Goal: Task Accomplishment & Management: Use online tool/utility

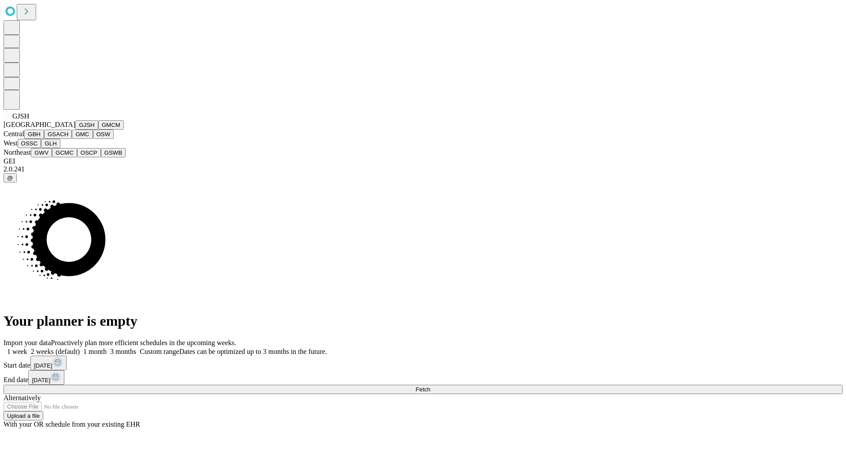
click at [75, 130] on button "GJSH" at bounding box center [86, 124] width 23 height 9
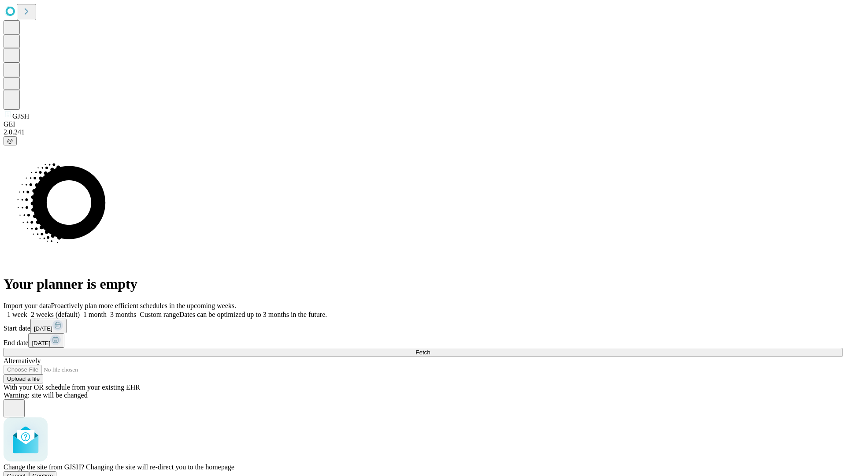
click at [53, 473] on span "Confirm" at bounding box center [43, 476] width 21 height 7
click at [80, 311] on label "2 weeks (default)" at bounding box center [53, 314] width 52 height 7
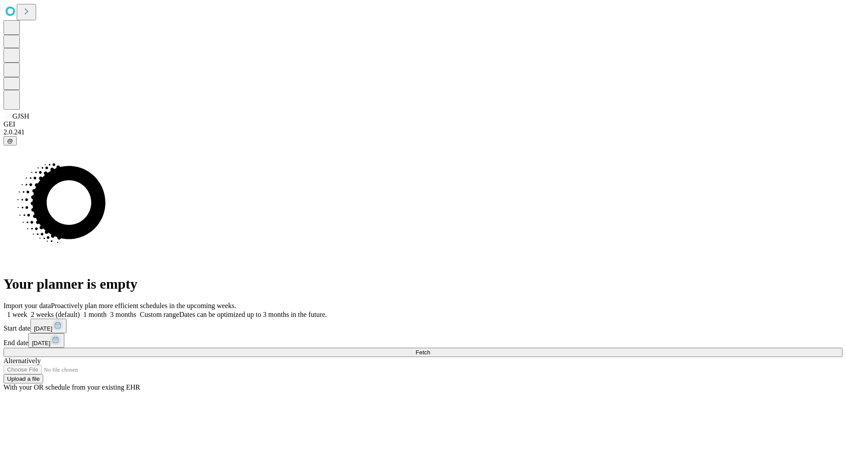
click at [430, 349] on span "Fetch" at bounding box center [423, 352] width 15 height 7
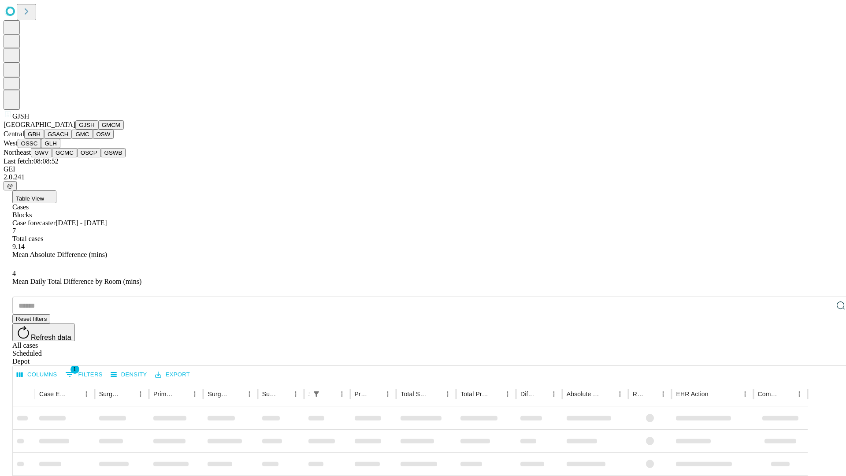
click at [98, 130] on button "GMCM" at bounding box center [111, 124] width 26 height 9
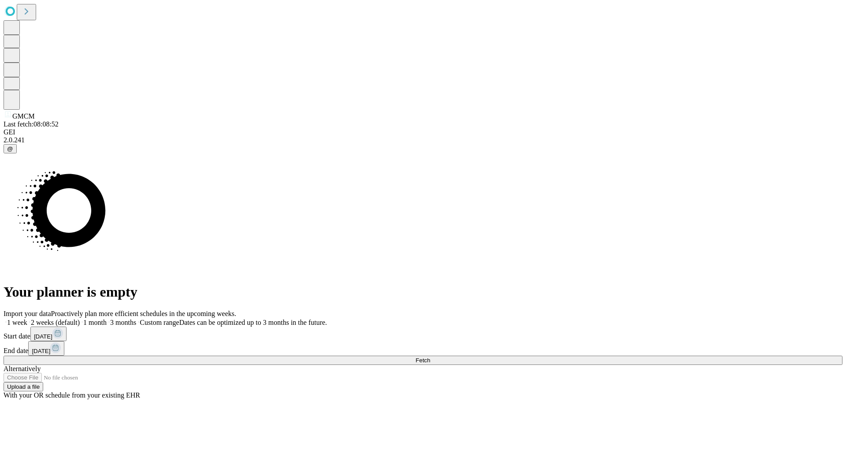
click at [80, 319] on label "2 weeks (default)" at bounding box center [53, 322] width 52 height 7
click at [430, 357] on span "Fetch" at bounding box center [423, 360] width 15 height 7
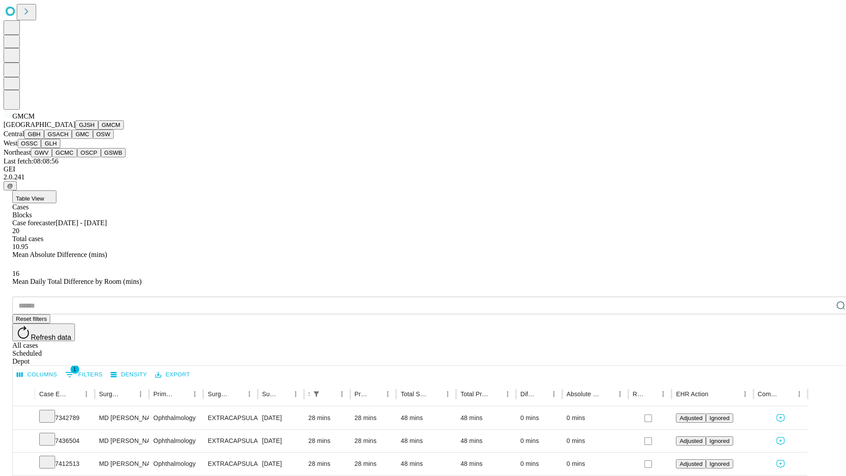
click at [44, 139] on button "GBH" at bounding box center [34, 134] width 20 height 9
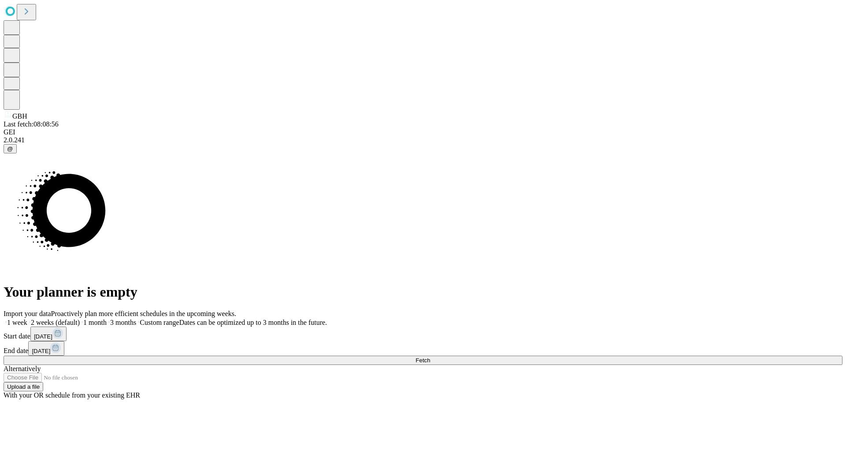
click at [430, 357] on span "Fetch" at bounding box center [423, 360] width 15 height 7
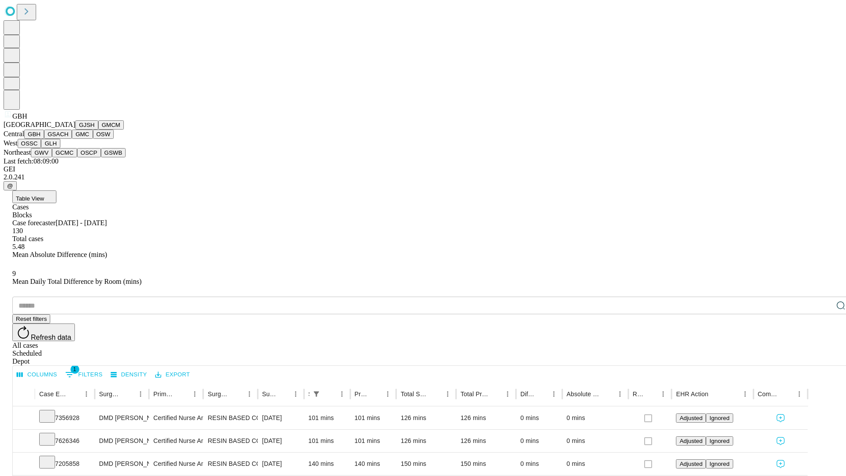
click at [68, 139] on button "GSACH" at bounding box center [58, 134] width 28 height 9
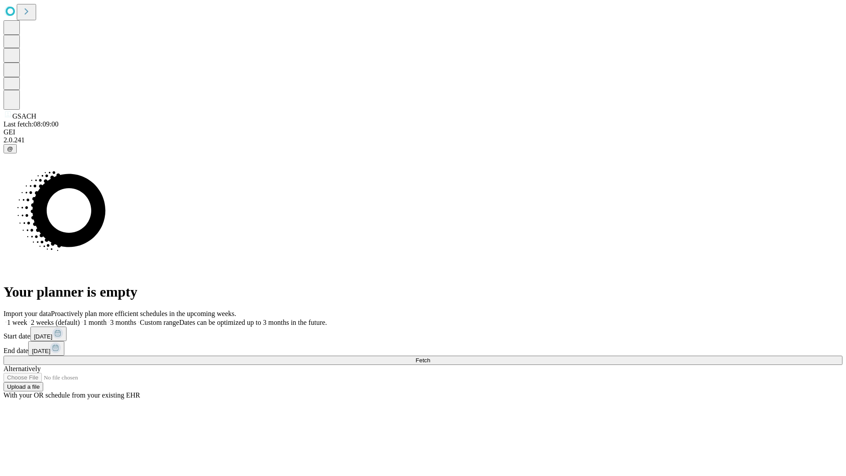
click at [80, 319] on label "2 weeks (default)" at bounding box center [53, 322] width 52 height 7
click at [430, 357] on span "Fetch" at bounding box center [423, 360] width 15 height 7
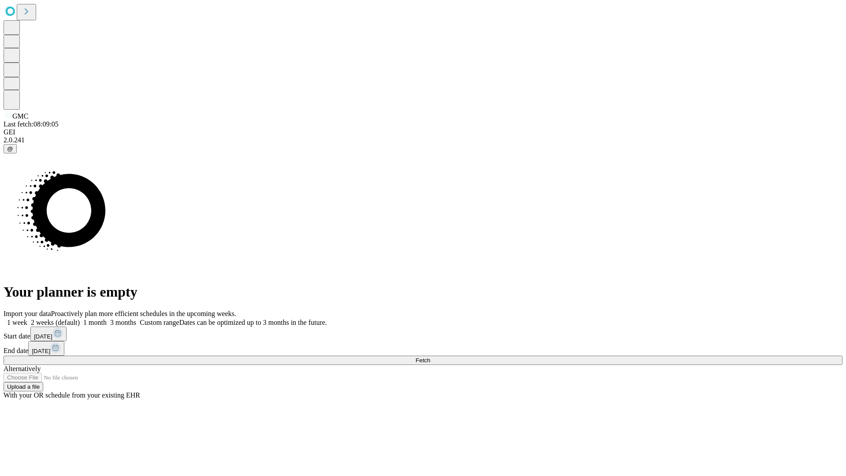
click at [80, 319] on label "2 weeks (default)" at bounding box center [53, 322] width 52 height 7
click at [430, 357] on span "Fetch" at bounding box center [423, 360] width 15 height 7
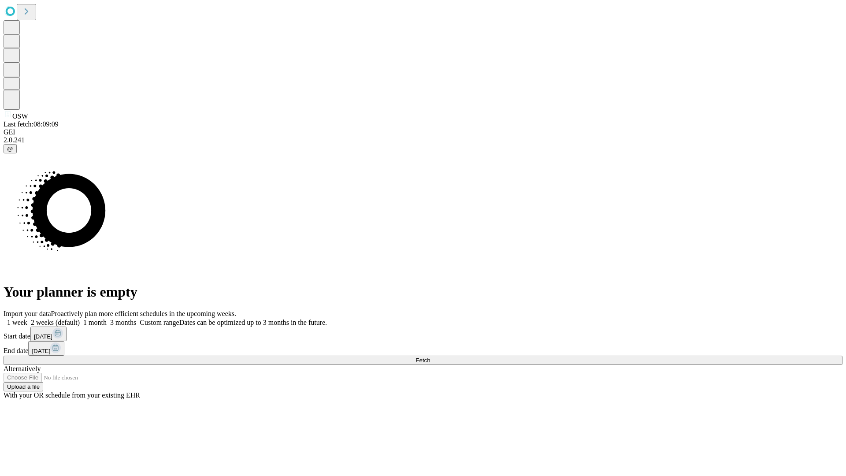
click at [80, 319] on label "2 weeks (default)" at bounding box center [53, 322] width 52 height 7
click at [430, 357] on span "Fetch" at bounding box center [423, 360] width 15 height 7
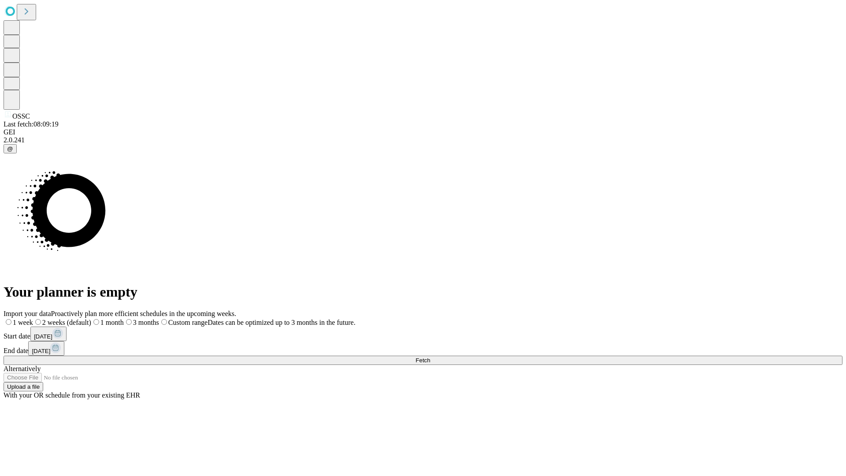
click at [91, 319] on label "2 weeks (default)" at bounding box center [62, 322] width 58 height 7
click at [430, 357] on span "Fetch" at bounding box center [423, 360] width 15 height 7
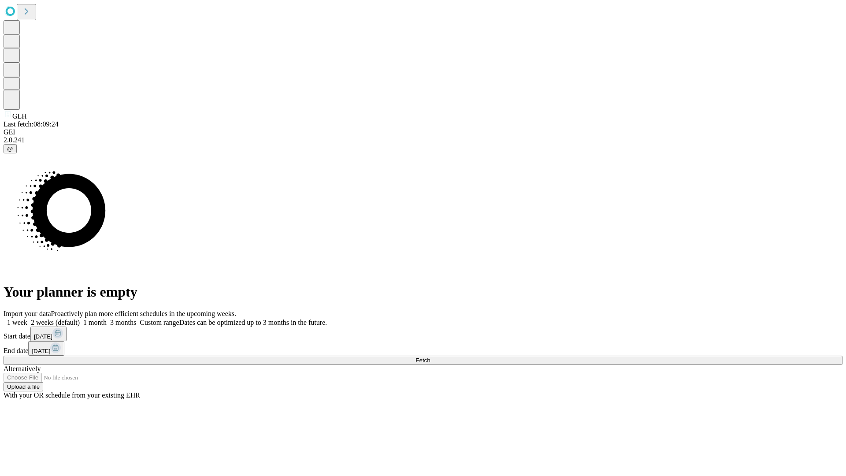
click at [80, 319] on label "2 weeks (default)" at bounding box center [53, 322] width 52 height 7
click at [430, 357] on span "Fetch" at bounding box center [423, 360] width 15 height 7
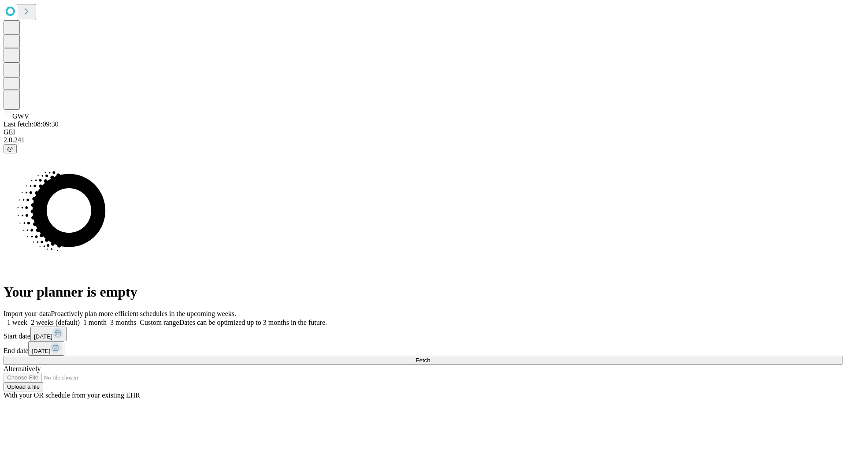
click at [430, 357] on span "Fetch" at bounding box center [423, 360] width 15 height 7
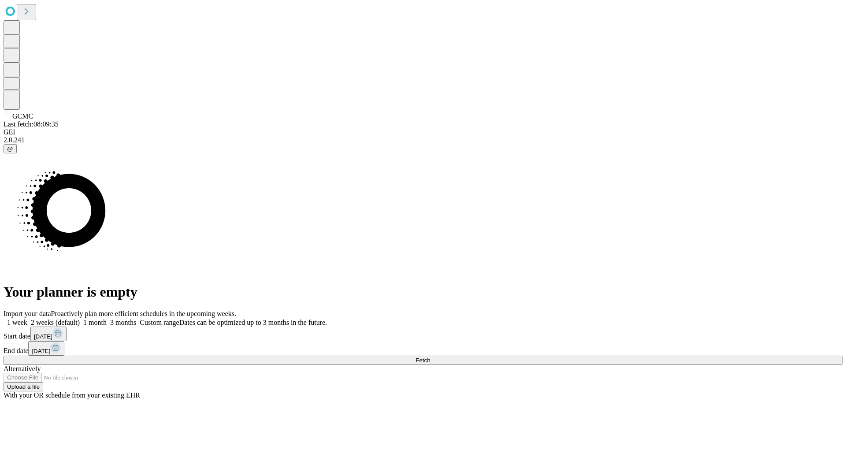
click at [80, 319] on label "2 weeks (default)" at bounding box center [53, 322] width 52 height 7
click at [430, 357] on span "Fetch" at bounding box center [423, 360] width 15 height 7
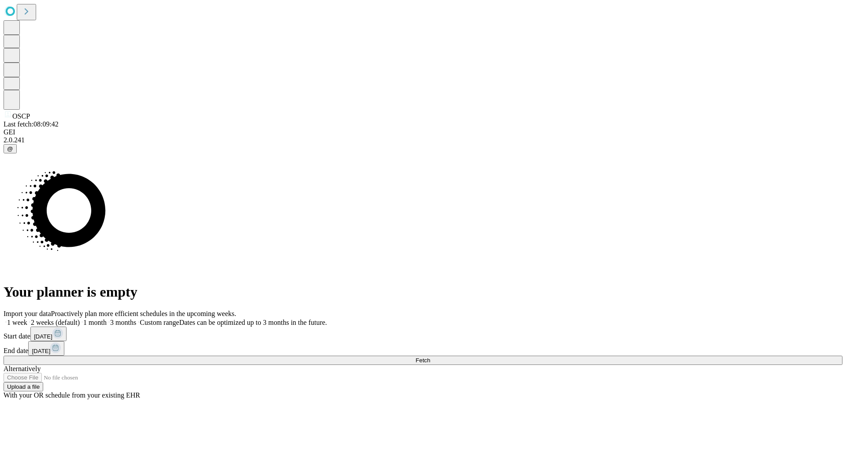
click at [80, 319] on label "2 weeks (default)" at bounding box center [53, 322] width 52 height 7
click at [430, 357] on span "Fetch" at bounding box center [423, 360] width 15 height 7
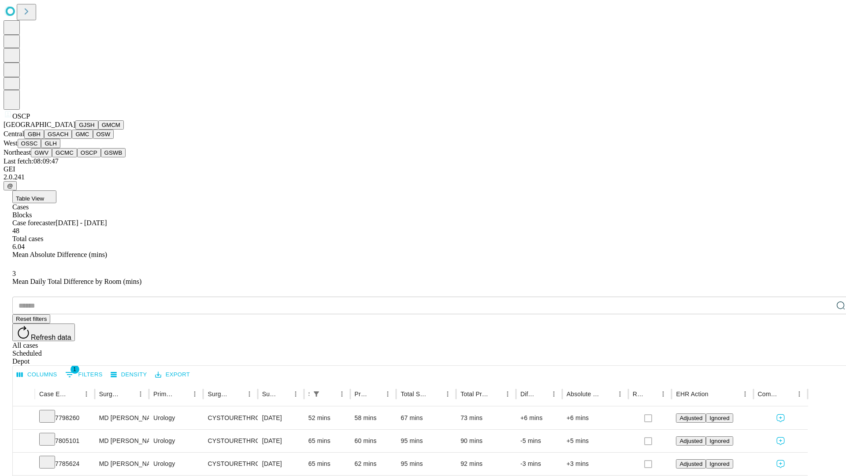
click at [101, 157] on button "GSWB" at bounding box center [113, 152] width 25 height 9
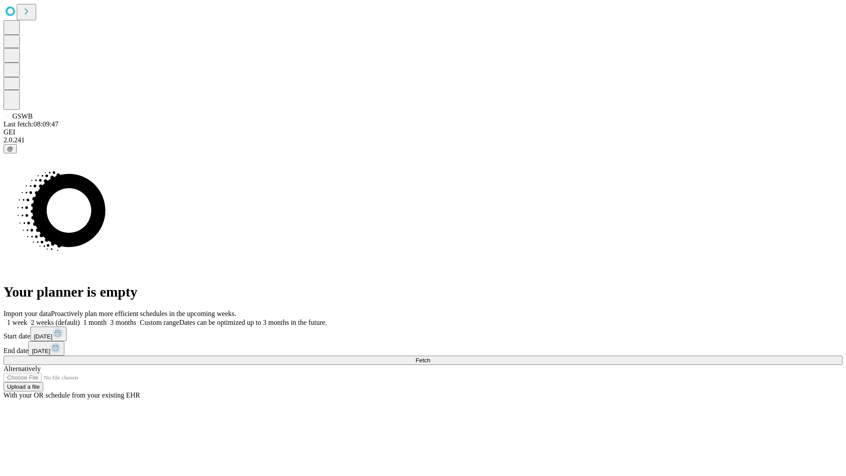
click at [80, 319] on label "2 weeks (default)" at bounding box center [53, 322] width 52 height 7
click at [430, 357] on span "Fetch" at bounding box center [423, 360] width 15 height 7
